Goal: Navigation & Orientation: Find specific page/section

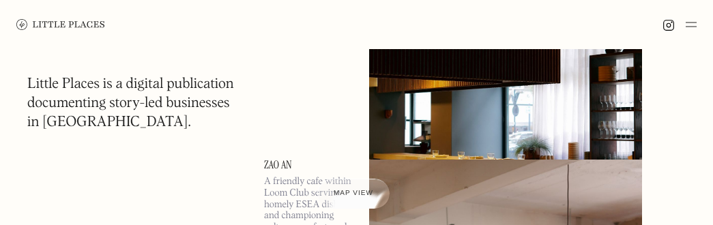
scroll to position [221, 0]
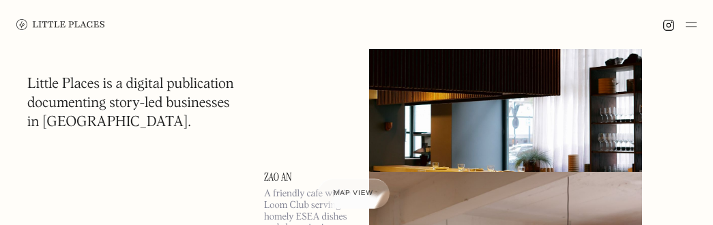
click at [35, 26] on img at bounding box center [60, 24] width 89 height 11
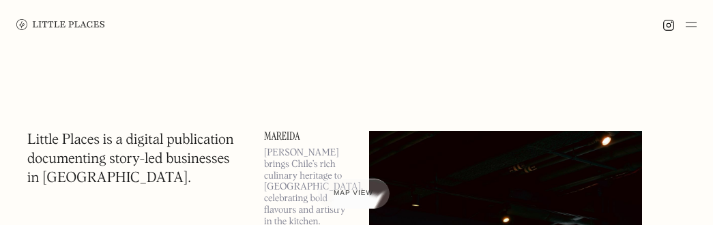
click at [694, 29] on img at bounding box center [690, 24] width 11 height 16
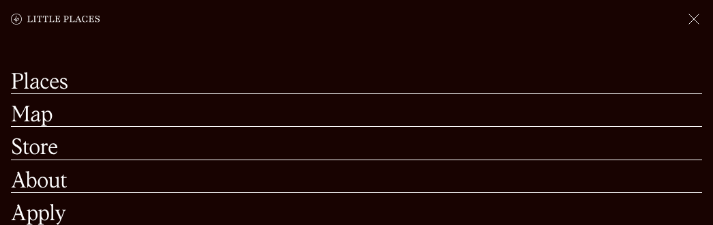
click at [41, 80] on link "Places" at bounding box center [356, 82] width 691 height 21
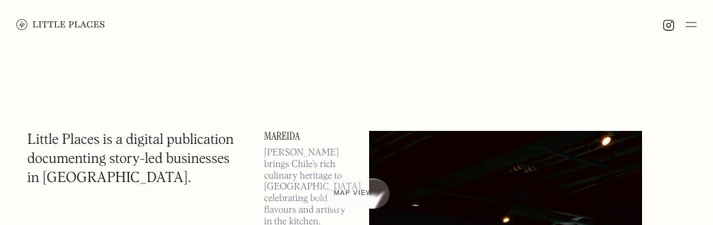
click at [690, 24] on img at bounding box center [690, 24] width 11 height 16
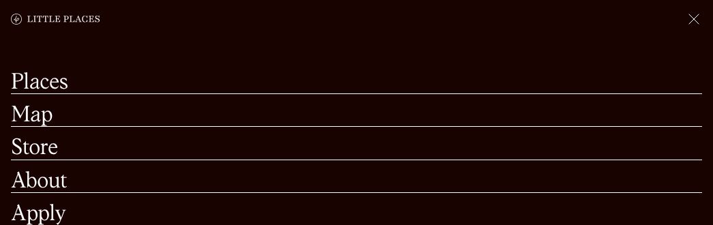
click at [32, 107] on link "Map" at bounding box center [356, 115] width 691 height 21
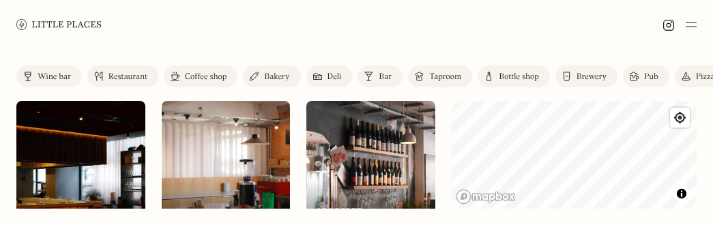
click at [381, 76] on div "Bar" at bounding box center [385, 77] width 13 height 8
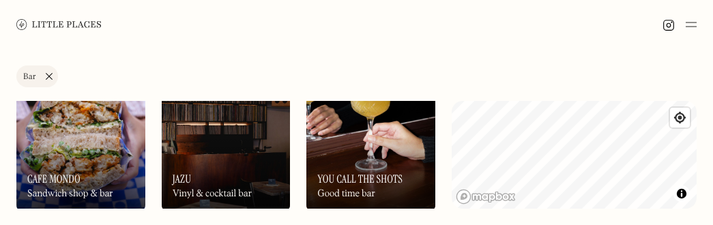
scroll to position [226, 0]
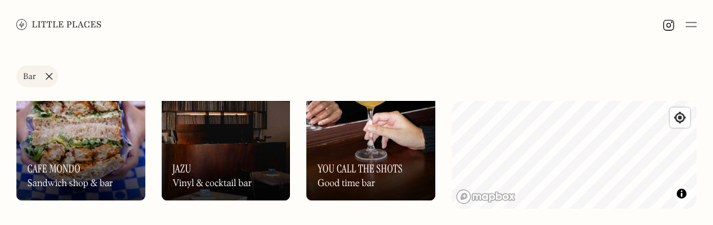
click at [68, 154] on div "On Our Radar Cafe Mondo Sandwich shop & bar" at bounding box center [80, 162] width 129 height 75
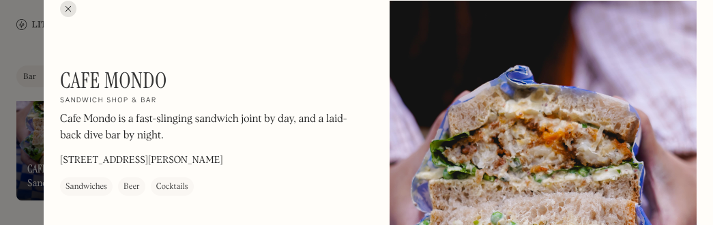
scroll to position [18, 0]
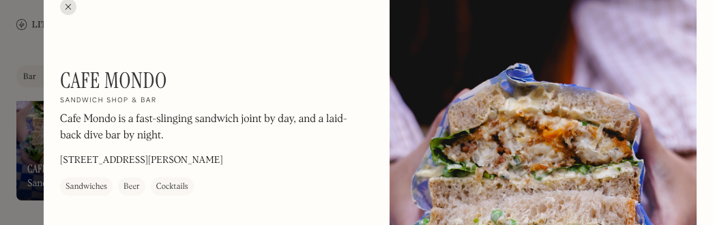
click at [72, 2] on div at bounding box center [68, 7] width 16 height 16
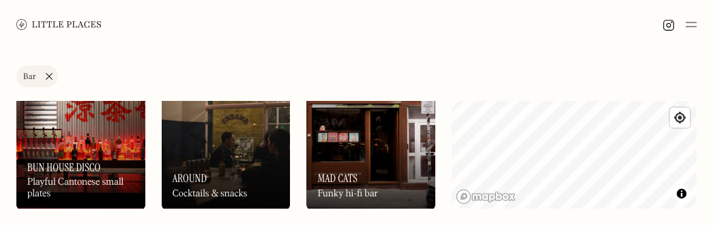
scroll to position [409, 0]
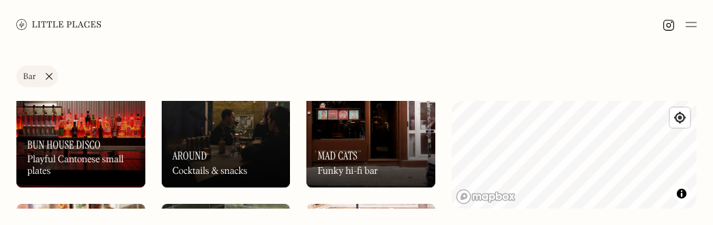
click at [120, 177] on div "Playful Cantonese small plates" at bounding box center [80, 165] width 107 height 23
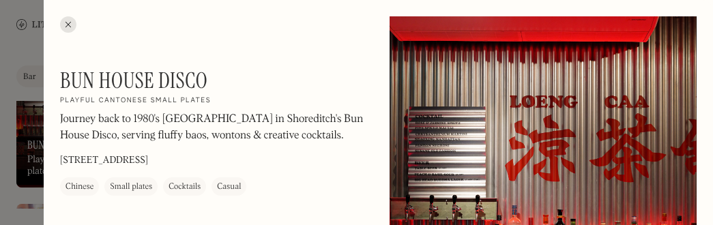
click at [68, 23] on div at bounding box center [68, 24] width 16 height 16
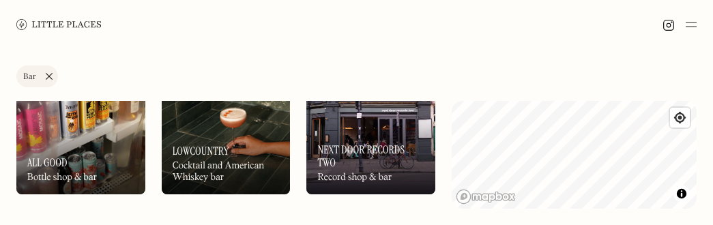
scroll to position [576, 0]
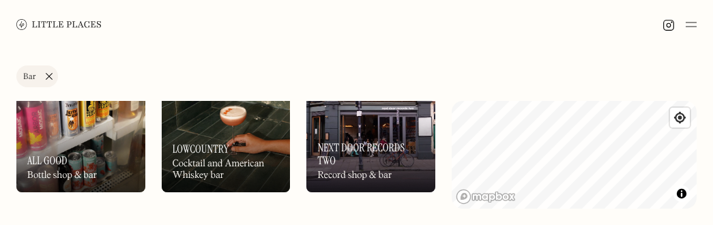
click at [321, 162] on h3 "Next Door Records Two" at bounding box center [370, 154] width 107 height 26
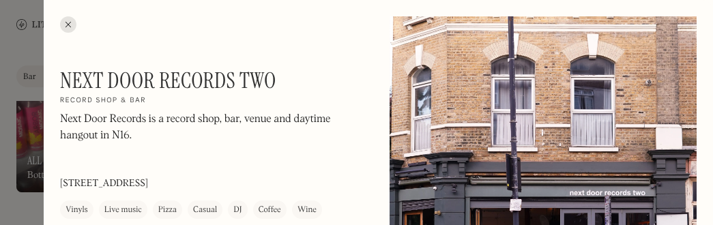
click at [69, 25] on div at bounding box center [68, 24] width 16 height 16
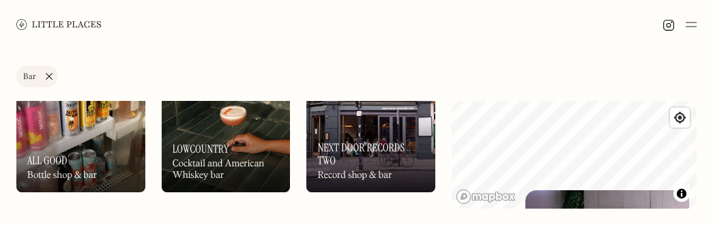
click at [712, 168] on html "Places Map Store About Apply 🍪 Accept cookies Settings Close Cookie Popup Close…" at bounding box center [356, 112] width 713 height 225
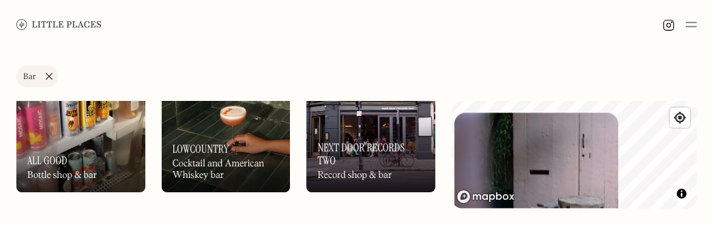
click at [522, 218] on div "Label Bar Wine bar Restaurant Coffee shop Bakery Deli Bar Taproom Bottle shop B…" at bounding box center [356, 137] width 713 height 176
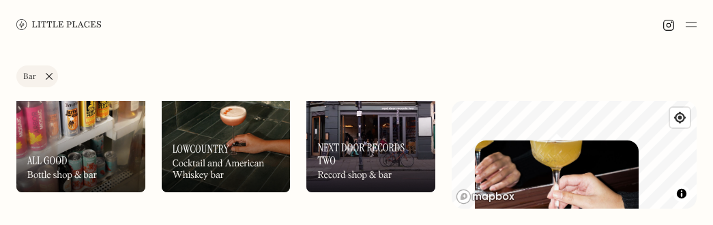
click at [556, 174] on img at bounding box center [557, 187] width 164 height 95
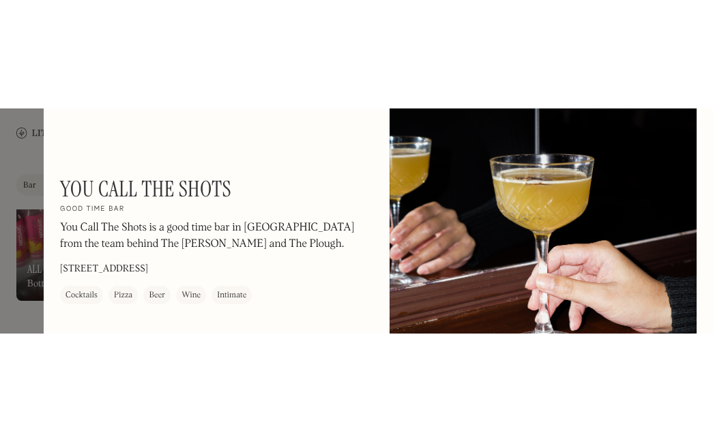
scroll to position [70, 0]
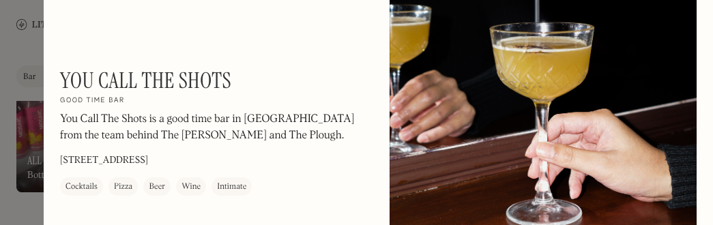
click at [27, 50] on div at bounding box center [356, 112] width 713 height 225
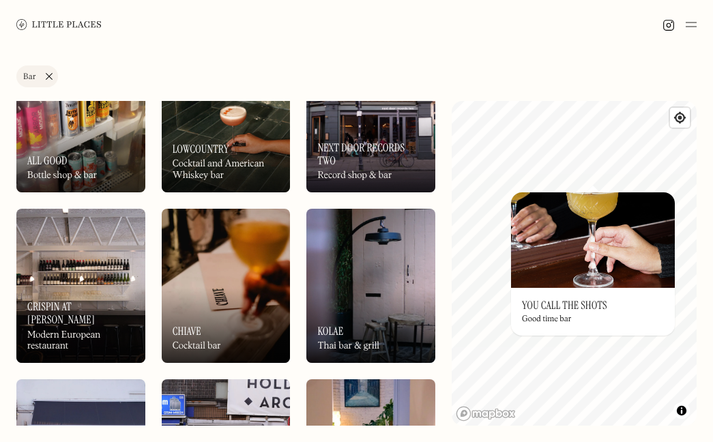
click at [648, 207] on div "© Mapbox © OpenStreetMap Improve this map On Our Radar You Call The Shots Good …" at bounding box center [573, 263] width 245 height 325
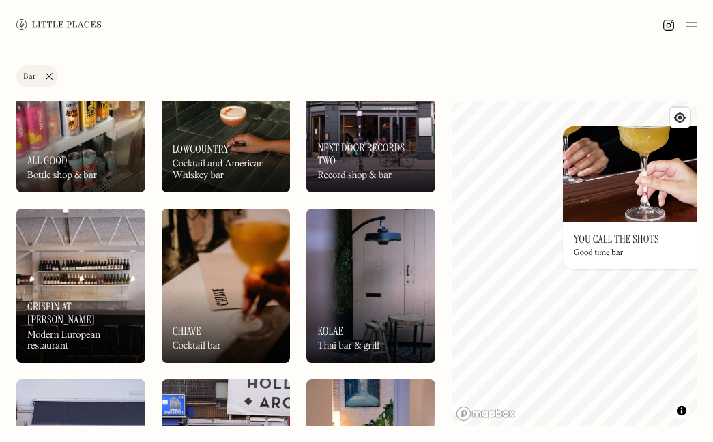
click at [707, 102] on div "Label Bar Wine bar Restaurant Coffee shop Bakery Deli Bar Taproom Bottle shop B…" at bounding box center [356, 245] width 713 height 393
